Goal: Task Accomplishment & Management: Use online tool/utility

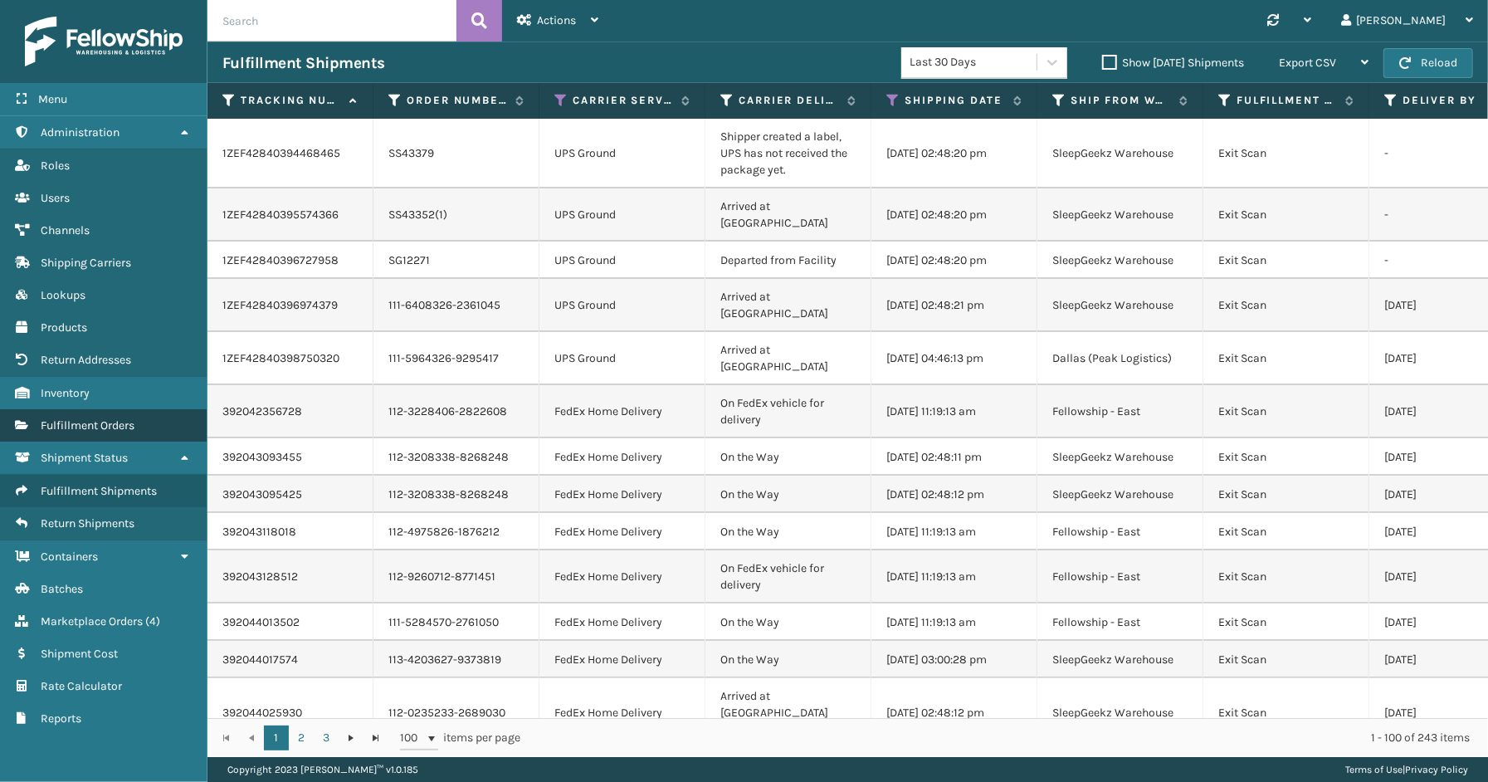
click at [110, 418] on span "Fulfillment Orders" at bounding box center [88, 425] width 94 height 14
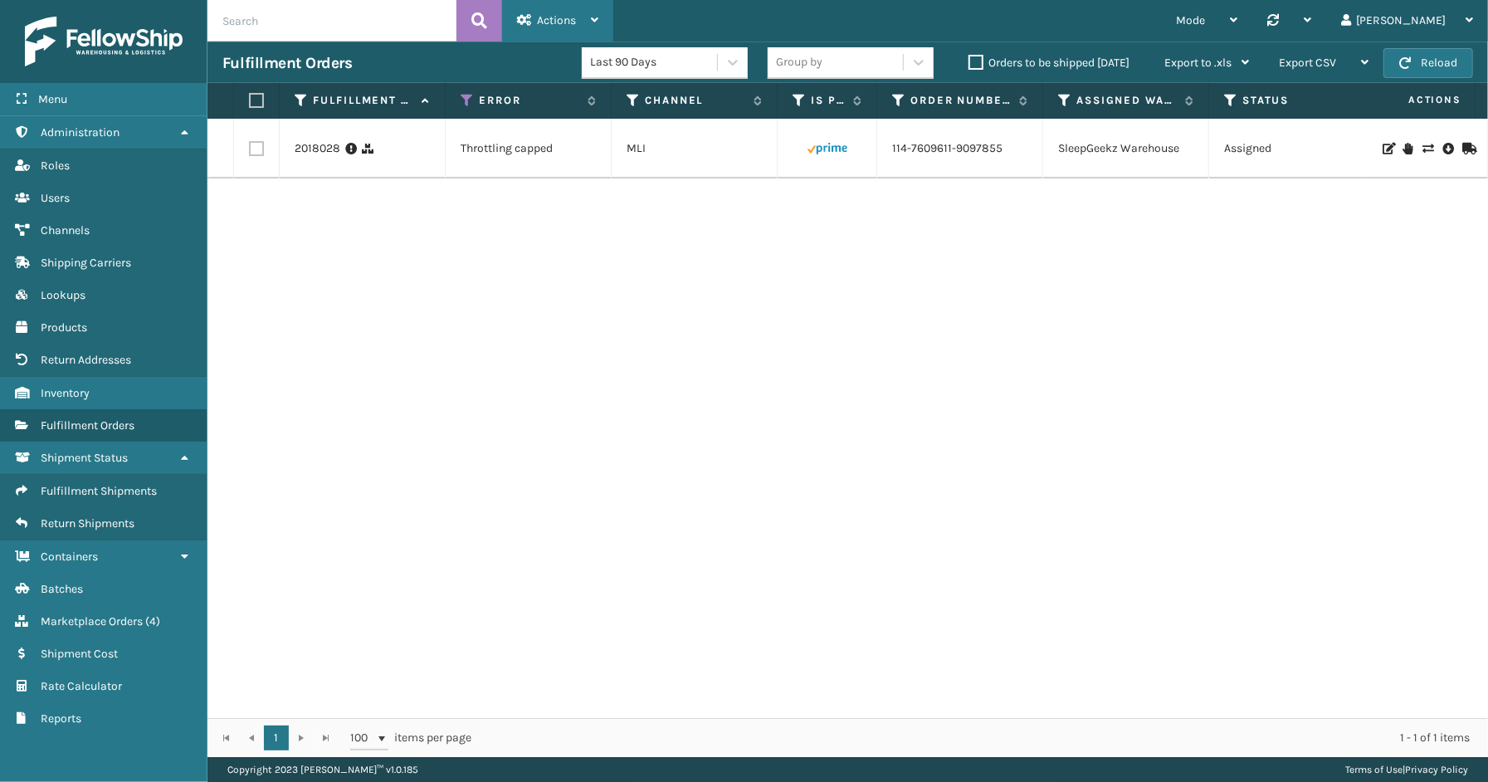
click at [559, 18] on span "Actions" at bounding box center [556, 20] width 39 height 14
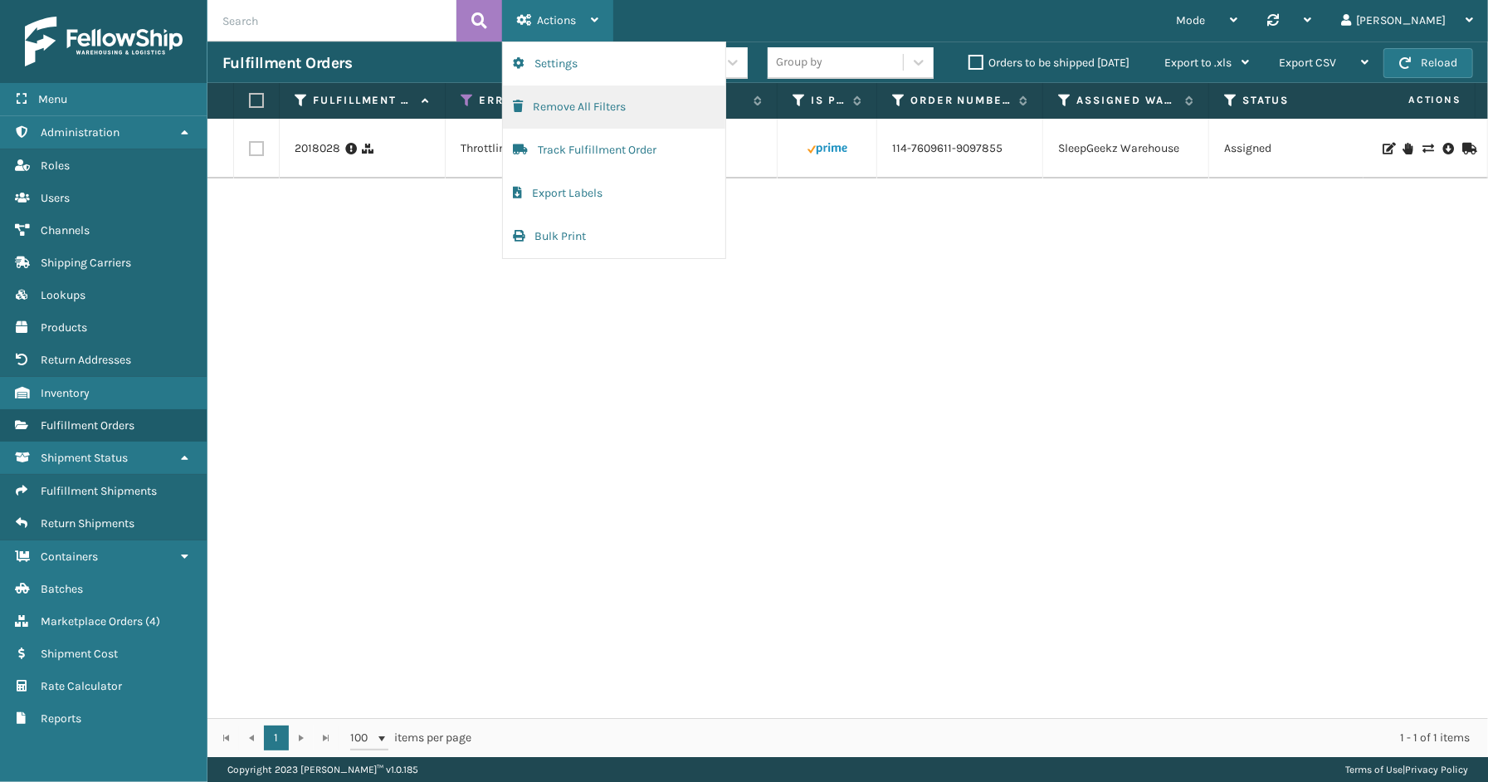
click at [575, 92] on button "Remove All Filters" at bounding box center [614, 106] width 222 height 43
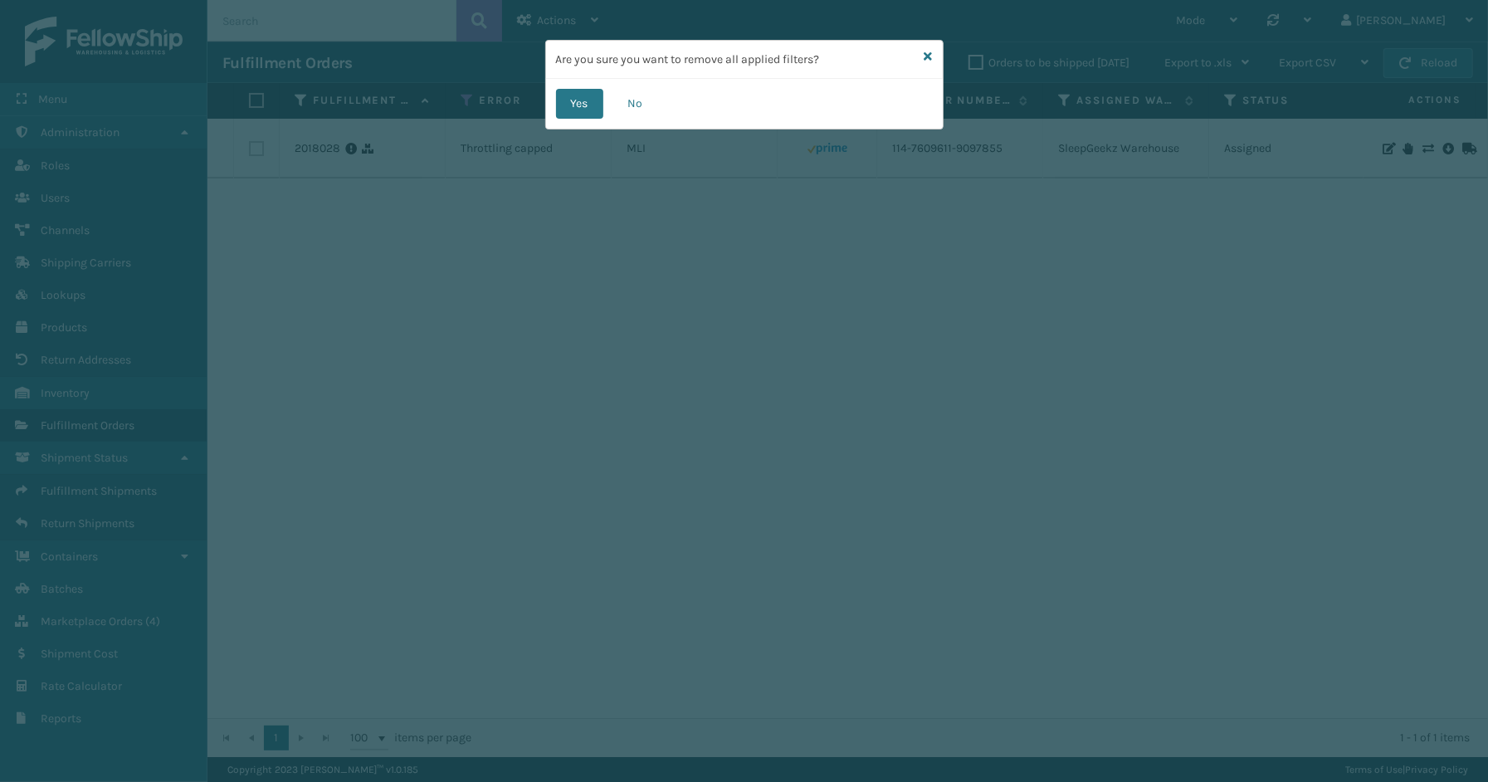
click at [575, 121] on div "Yes No" at bounding box center [744, 104] width 397 height 50
click at [579, 104] on button "Yes" at bounding box center [579, 104] width 47 height 30
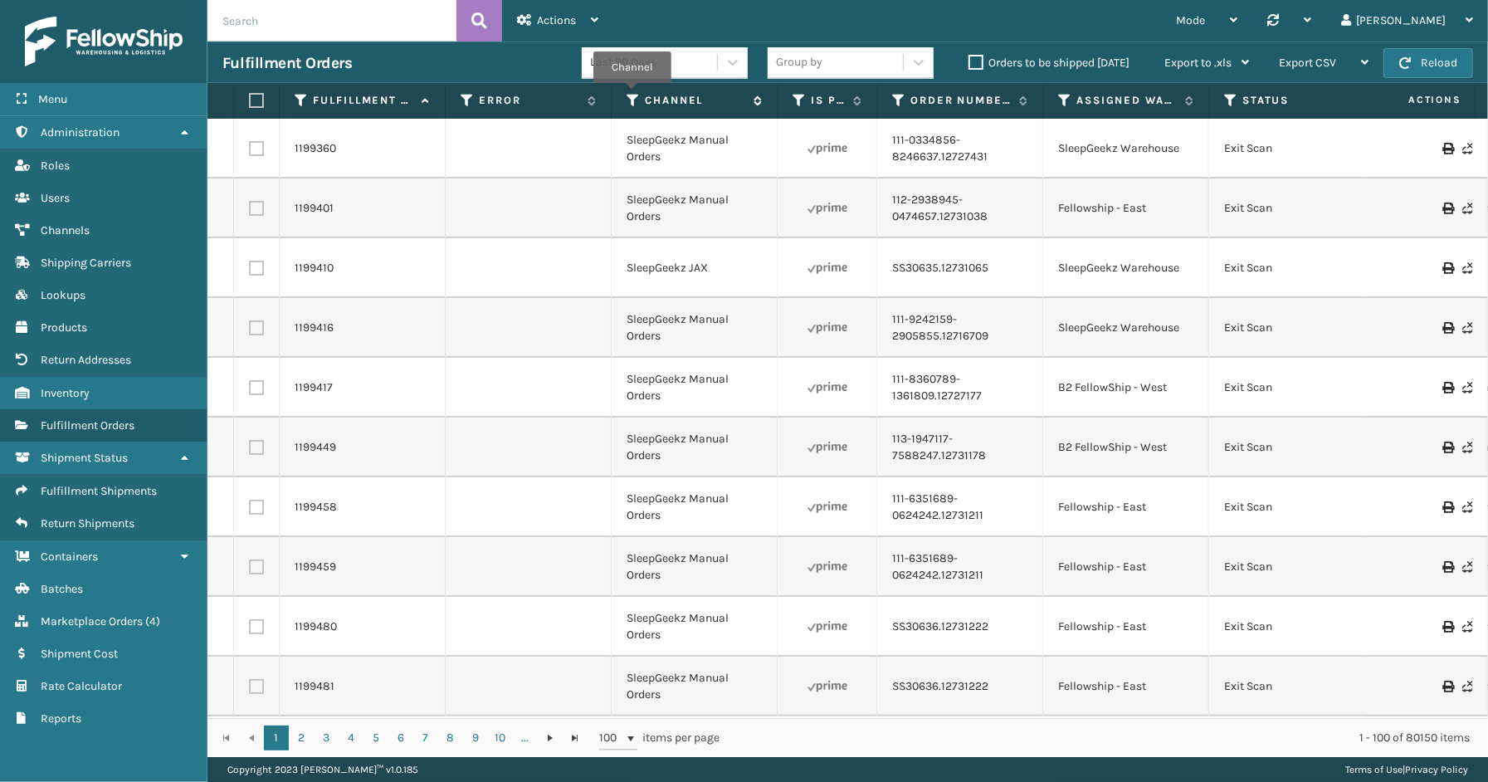
click at [632, 95] on icon at bounding box center [633, 100] width 13 height 15
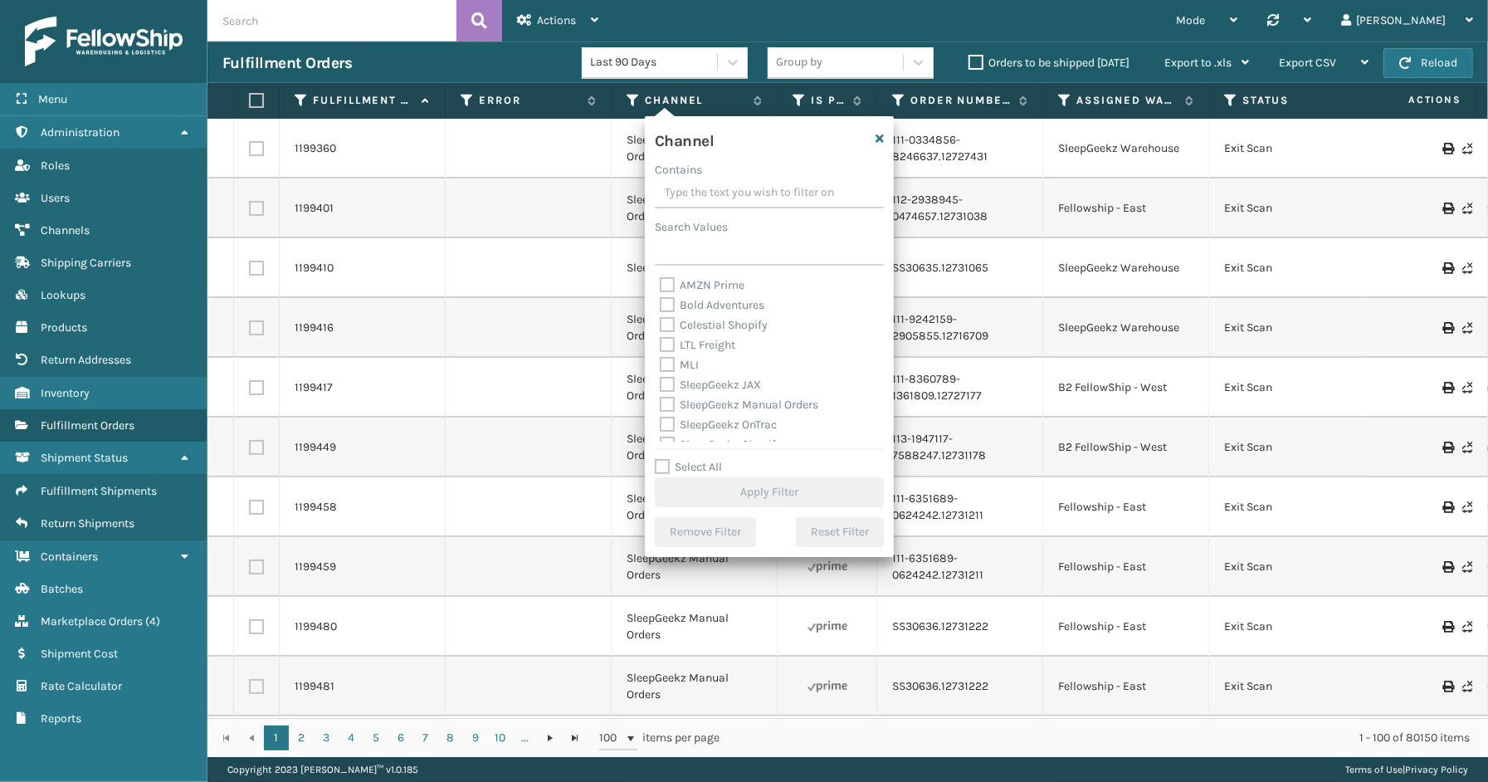
click at [707, 466] on label "Select All" at bounding box center [688, 467] width 67 height 14
click at [707, 459] on input "Select All" at bounding box center [779, 458] width 249 height 2
checkbox input "true"
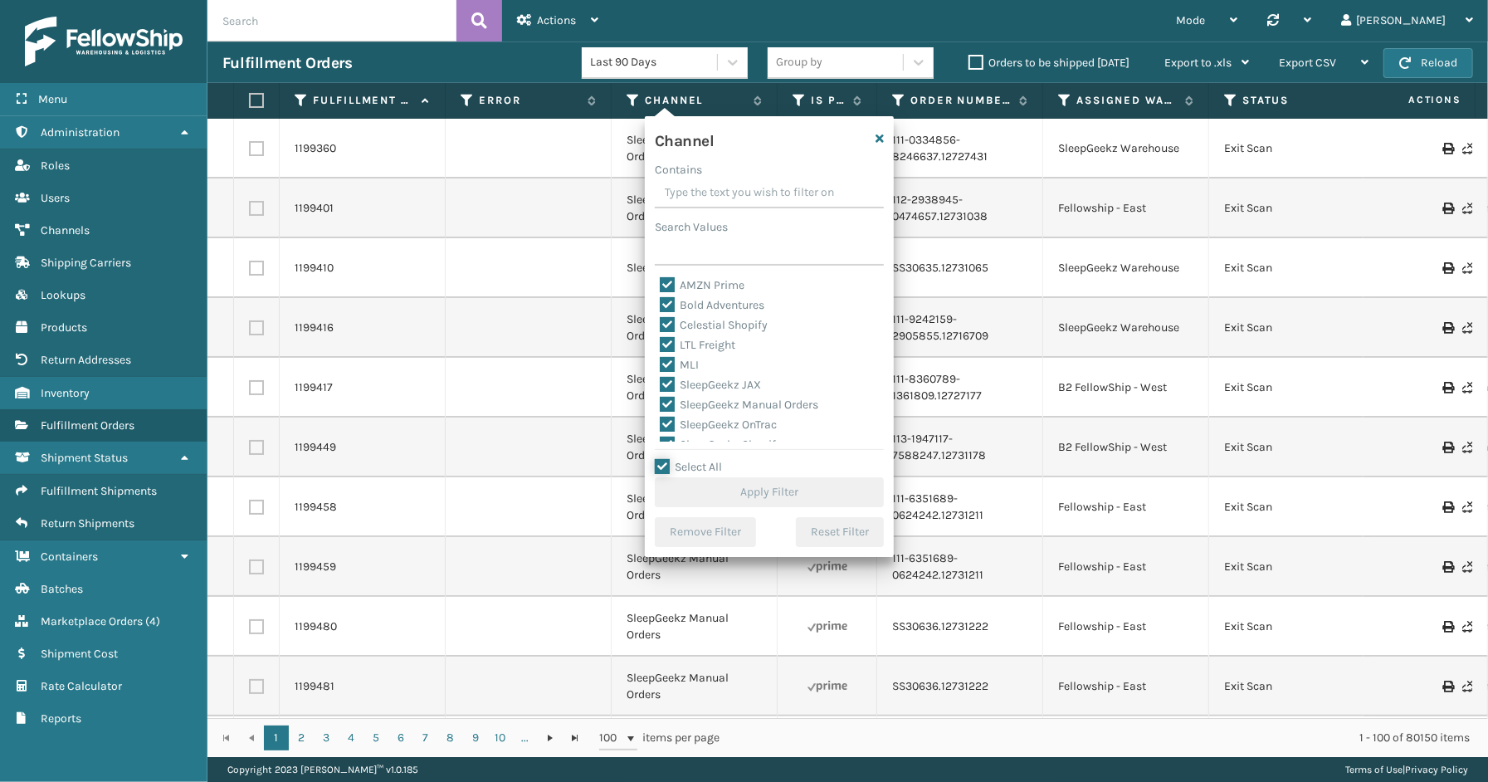
checkbox input "true"
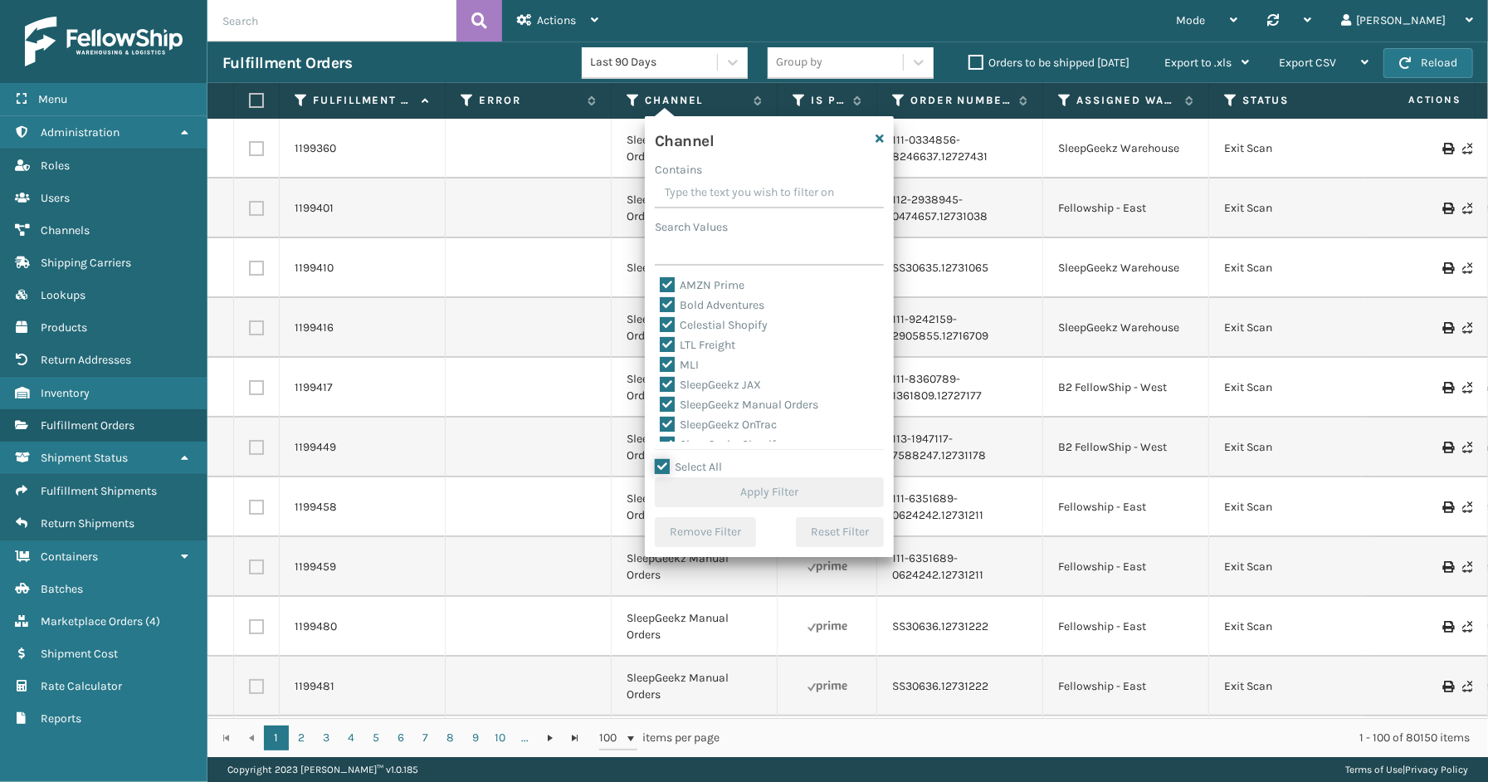
checkbox input "true"
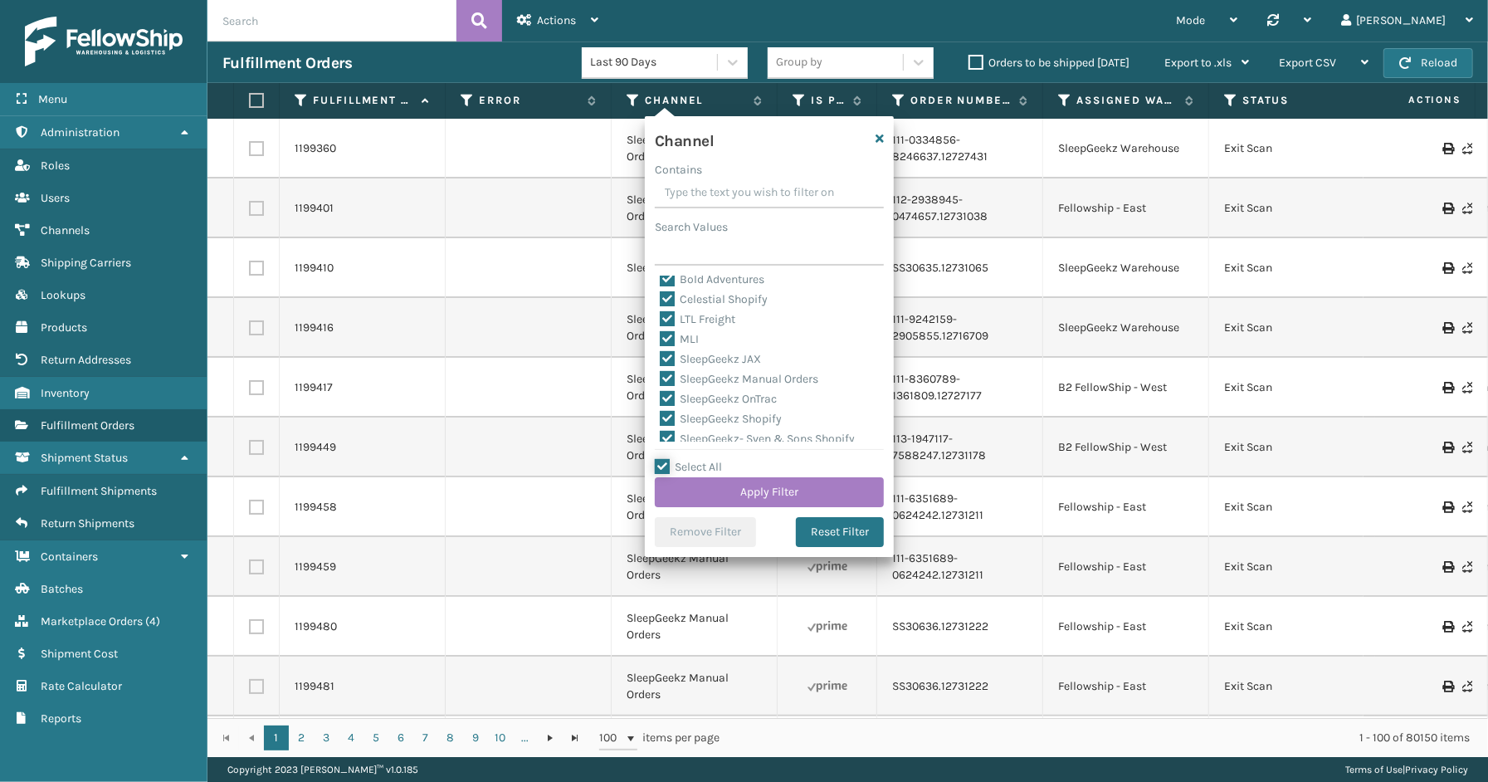
scroll to position [33, 0]
click at [720, 311] on label "LTL Freight" at bounding box center [698, 312] width 76 height 14
click at [661, 311] on input "LTL Freight" at bounding box center [660, 307] width 1 height 11
checkbox input "false"
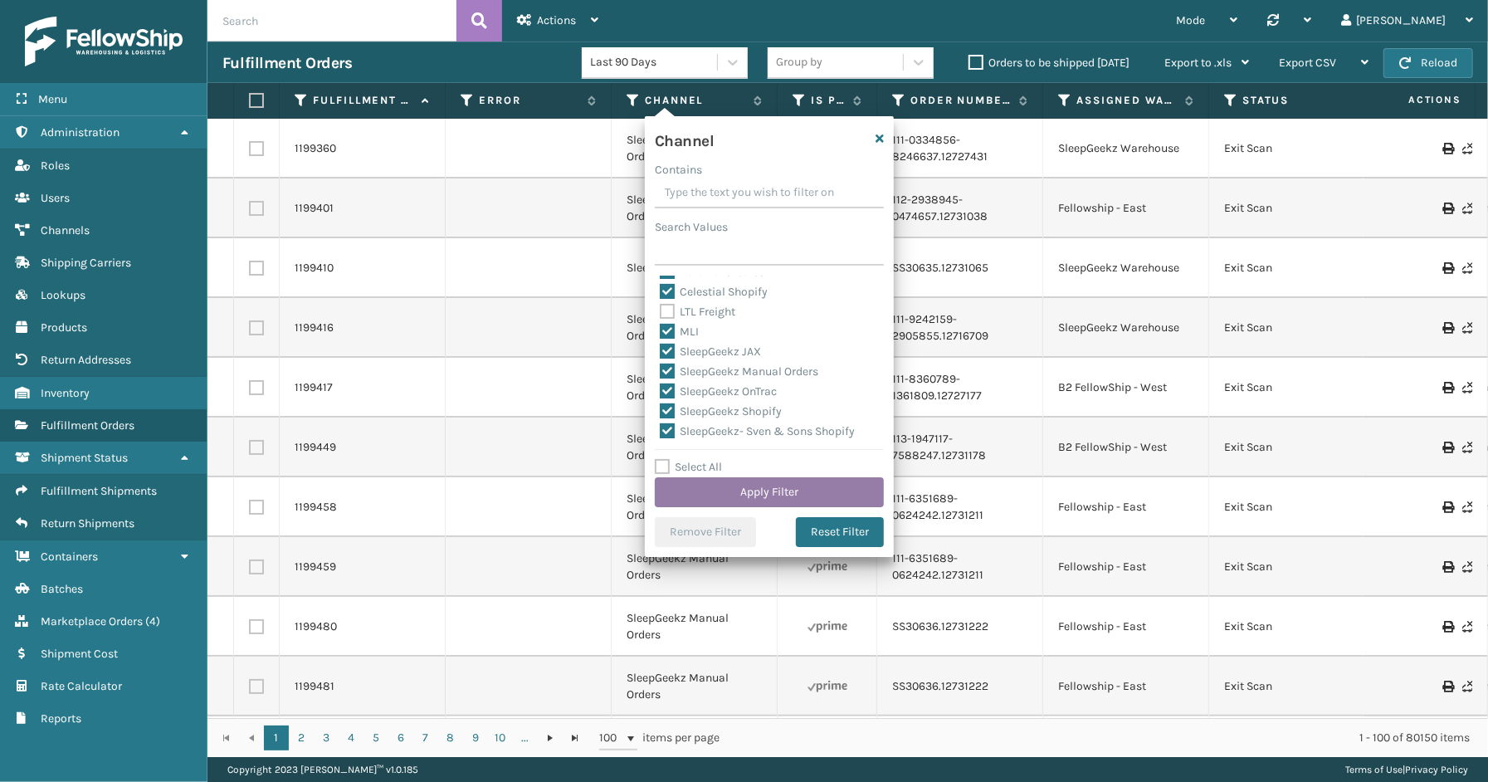
click at [782, 491] on button "Apply Filter" at bounding box center [769, 492] width 229 height 30
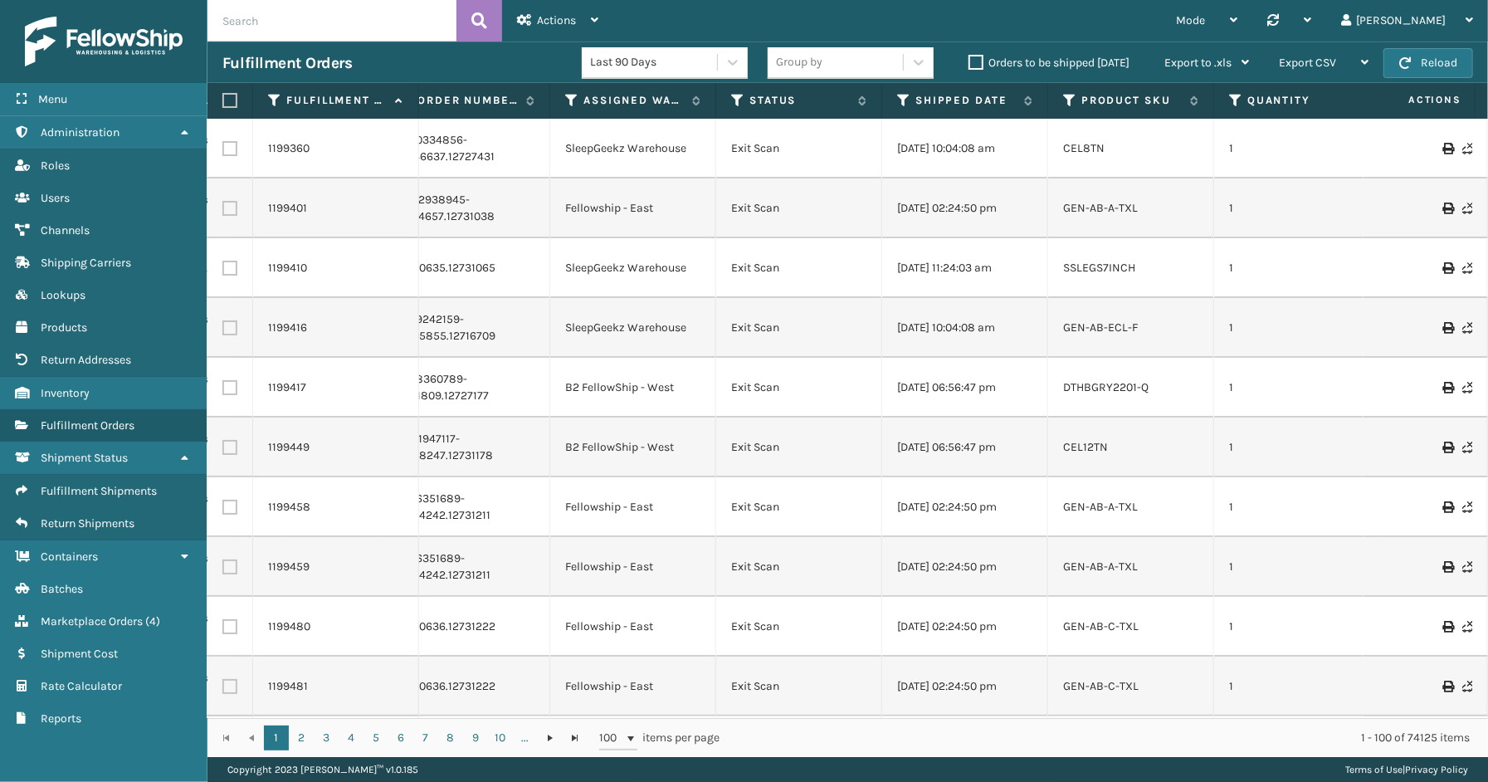
scroll to position [0, 570]
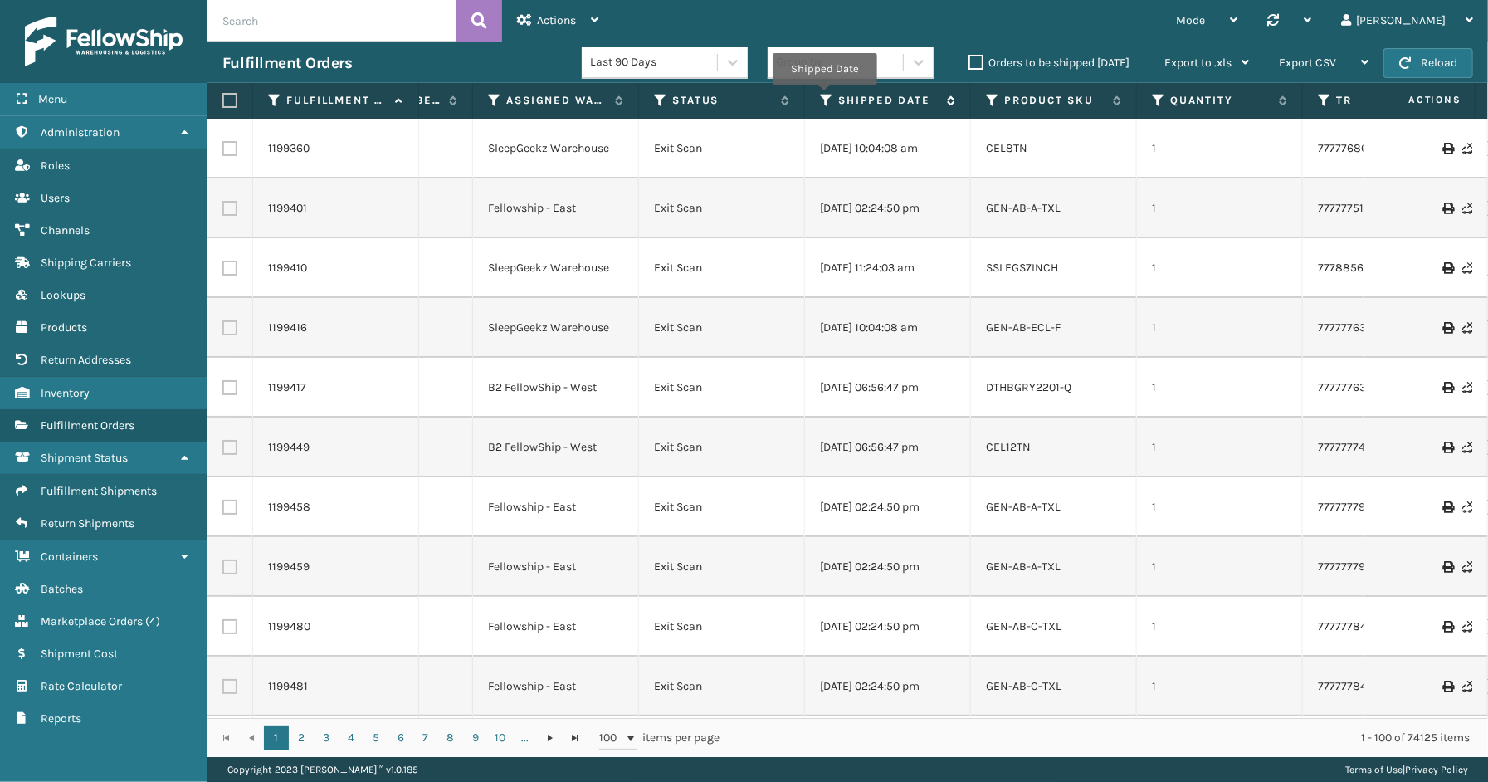
click at [824, 96] on icon at bounding box center [826, 100] width 13 height 15
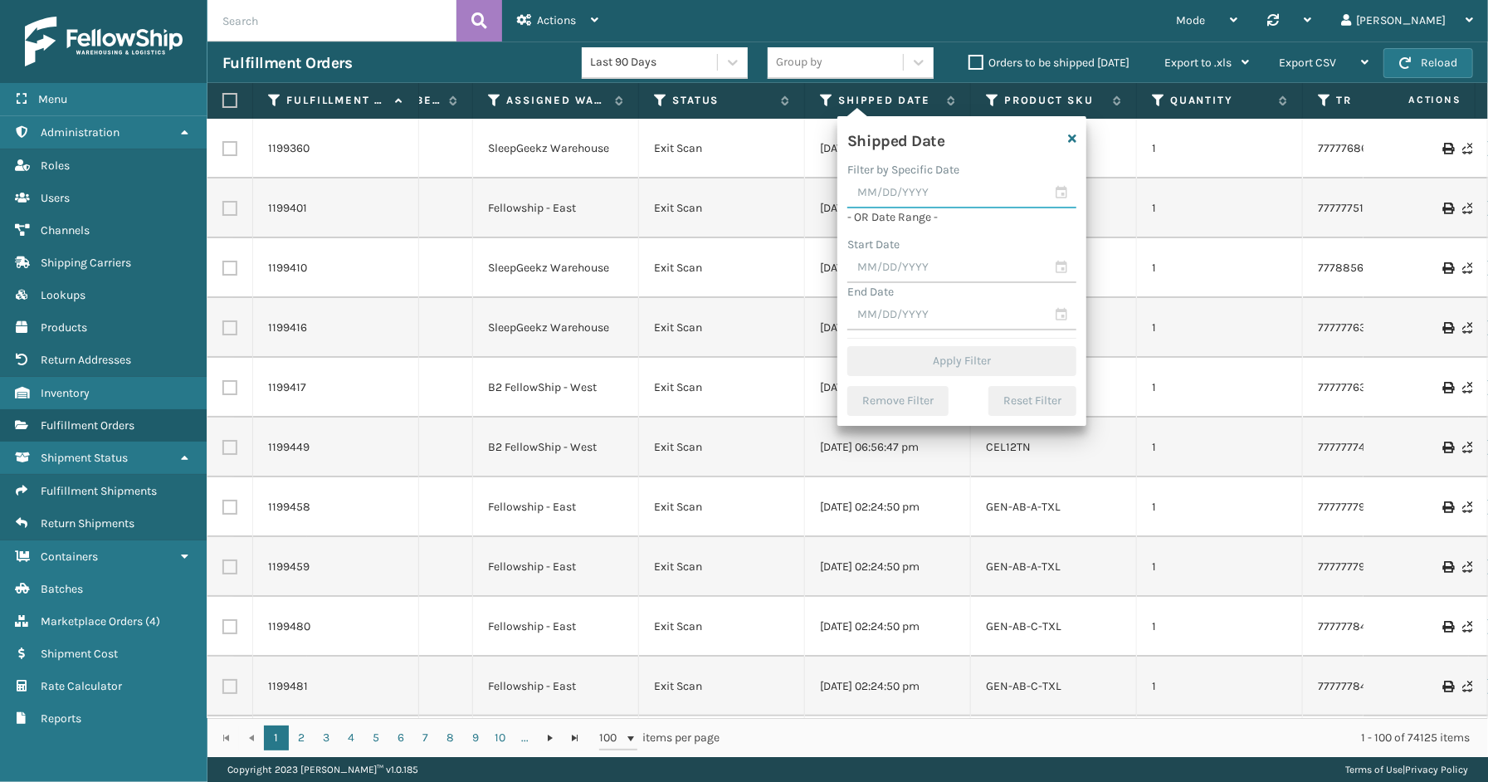
click at [1052, 193] on input "text" at bounding box center [961, 193] width 229 height 30
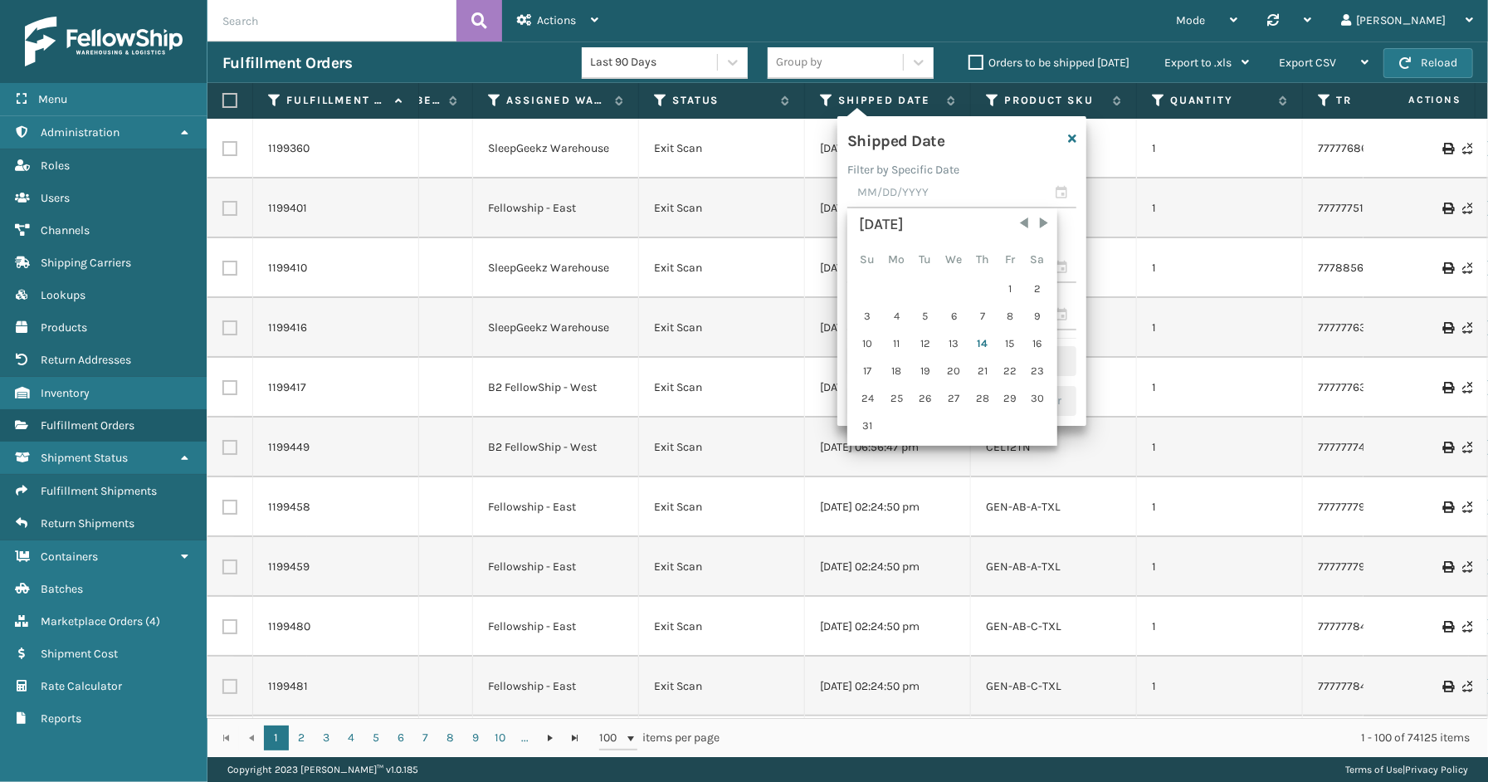
click at [951, 344] on div "13" at bounding box center [953, 343] width 27 height 25
type input "[DATE]"
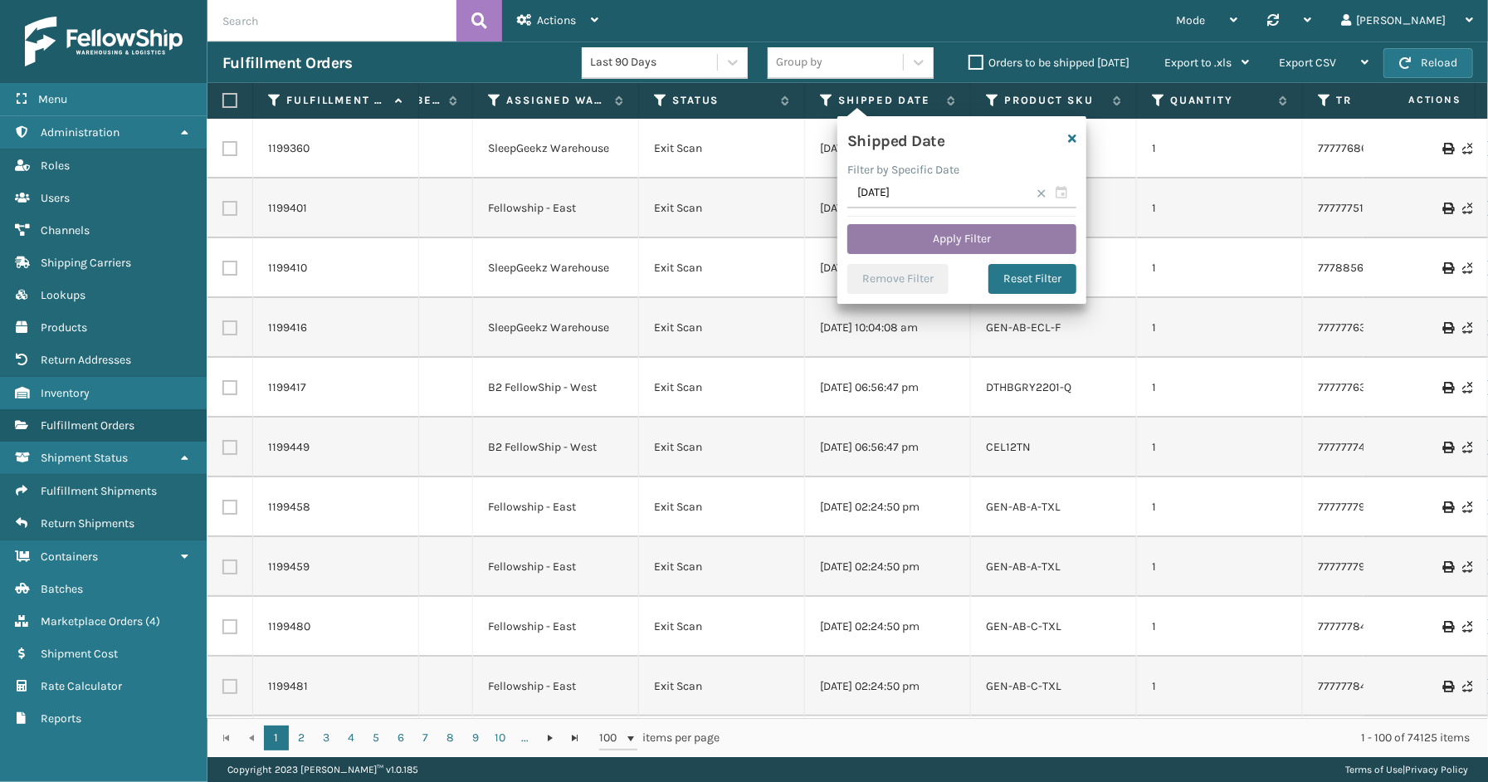
click at [896, 239] on button "Apply Filter" at bounding box center [961, 239] width 229 height 30
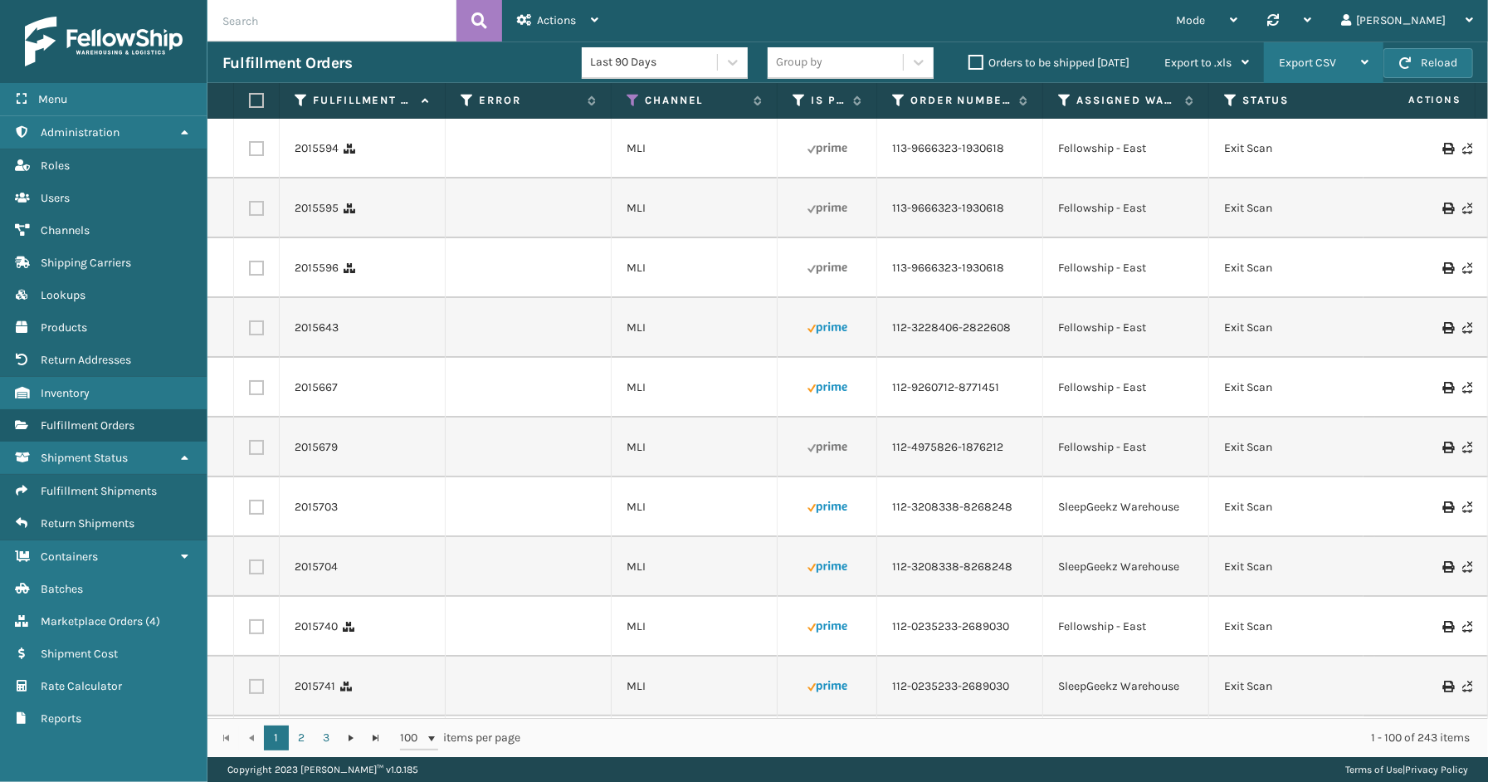
click at [1295, 60] on span "Export CSV" at bounding box center [1307, 63] width 57 height 14
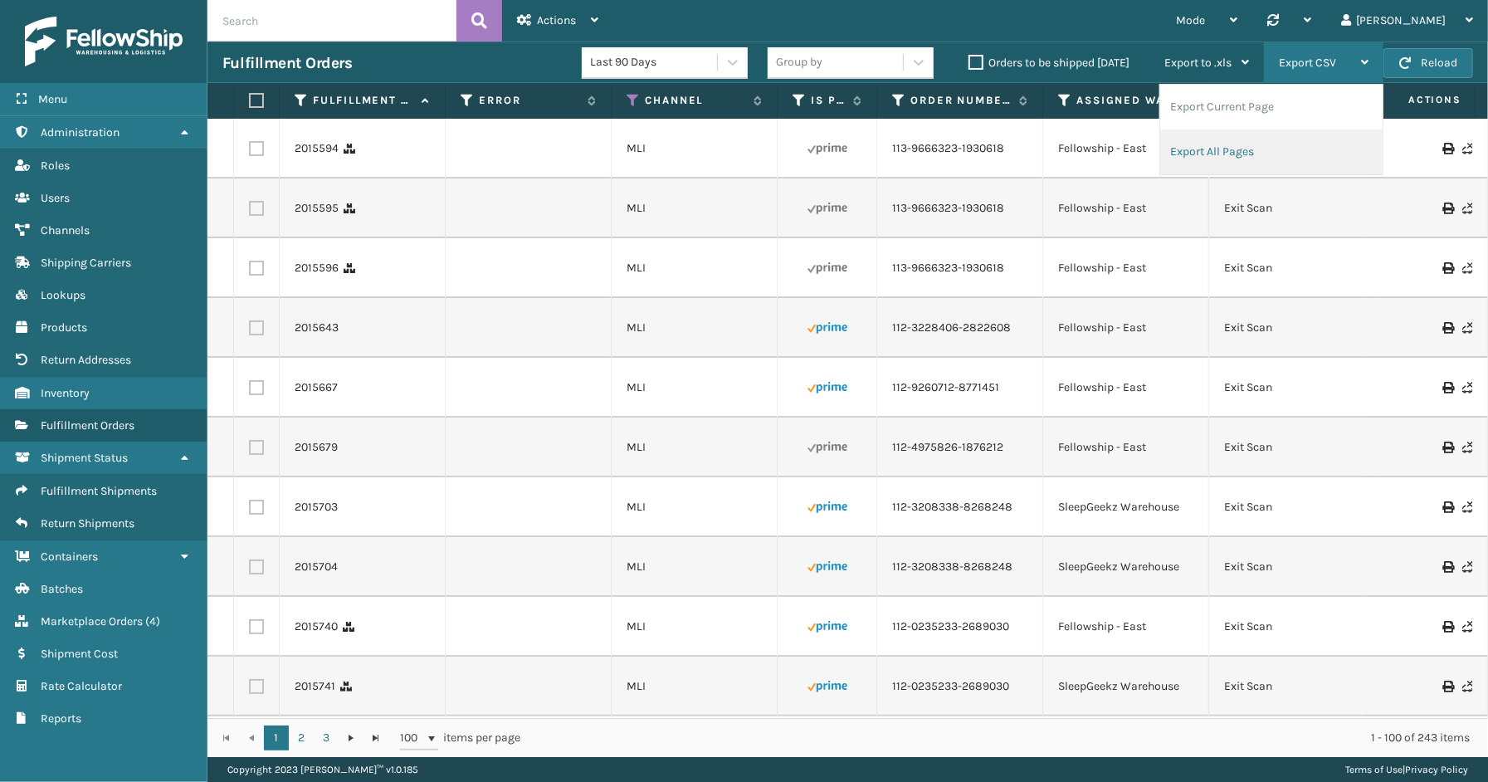
click at [1263, 146] on li "Export All Pages" at bounding box center [1271, 151] width 222 height 45
